Goal: Information Seeking & Learning: Learn about a topic

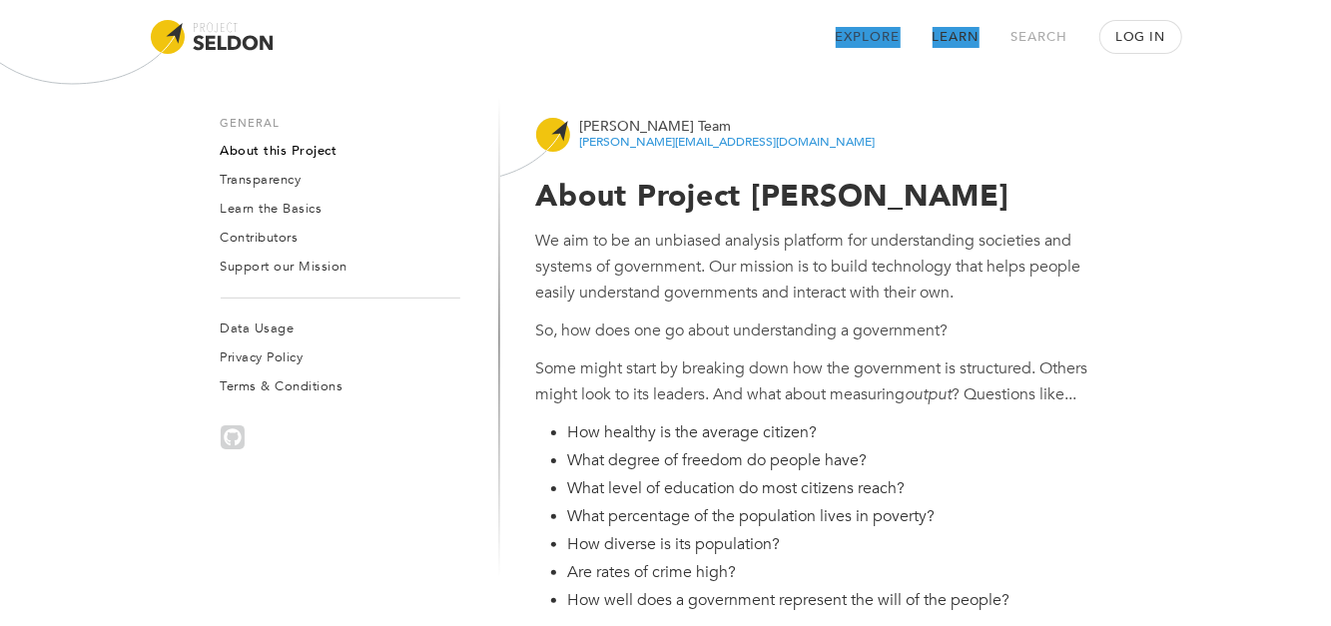
click at [859, 42] on link "Explore" at bounding box center [868, 37] width 65 height 21
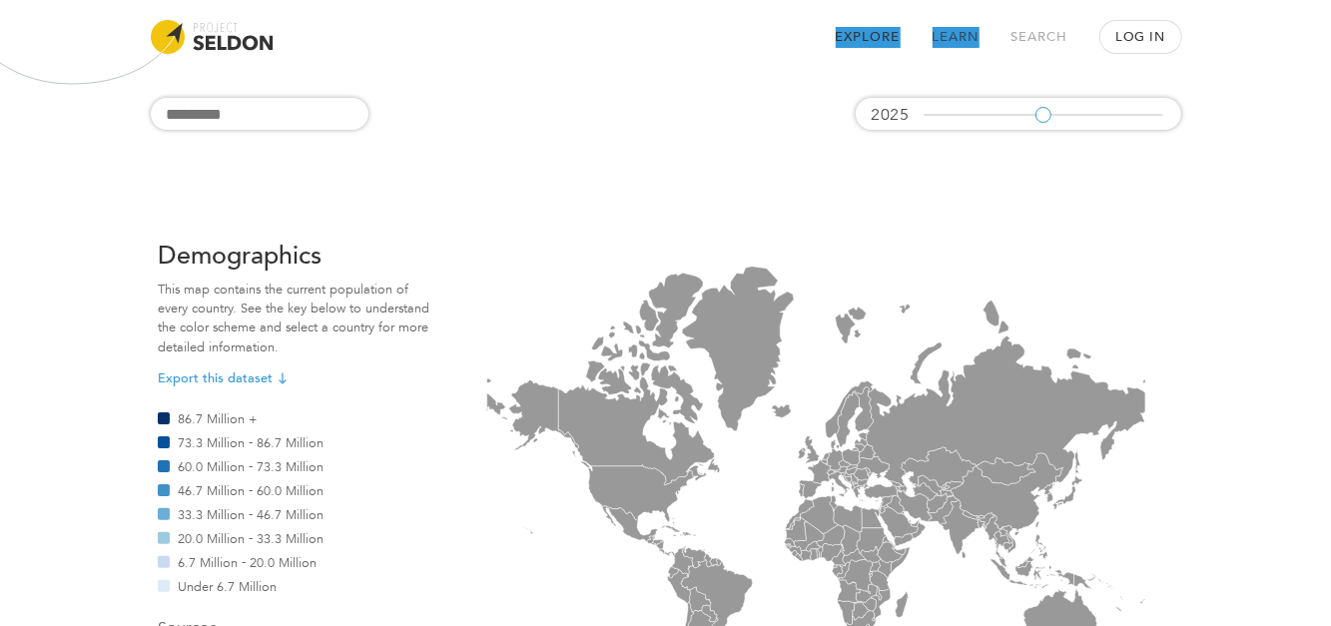
click at [949, 34] on link "Learn" at bounding box center [956, 37] width 47 height 21
